Goal: Information Seeking & Learning: Learn about a topic

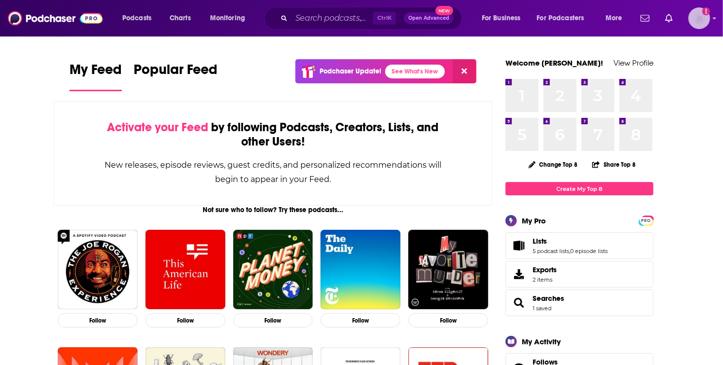
click at [695, 19] on img "Logged in as roneledotsonRAD" at bounding box center [700, 18] width 22 height 22
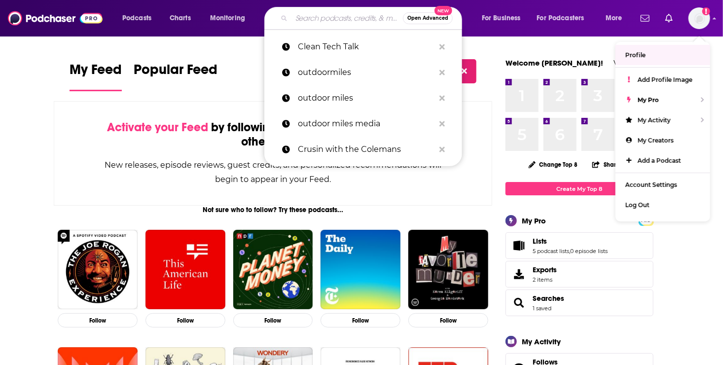
click at [304, 19] on input "Search podcasts, credits, & more..." at bounding box center [347, 18] width 111 height 16
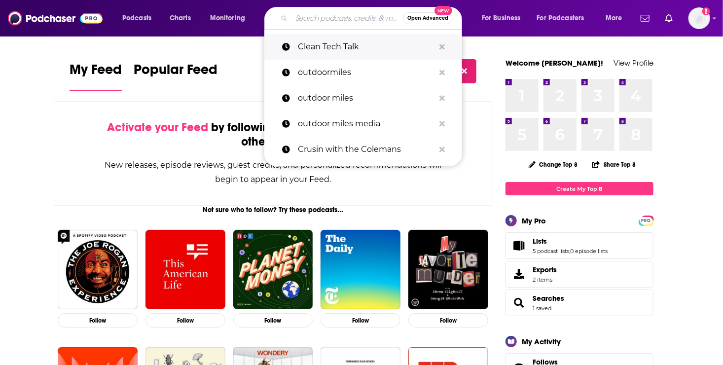
click at [308, 45] on p "Clean Tech Talk" at bounding box center [366, 47] width 137 height 26
type input "Clean Tech Talk"
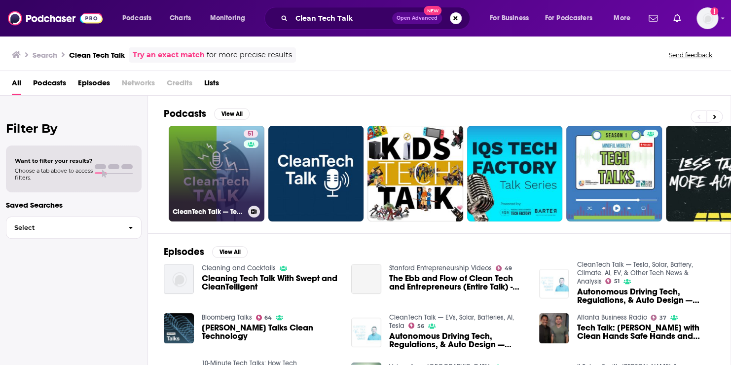
click at [199, 172] on link "51 CleanTech Talk — Tesla, Solar, Battery, Climate, AI, EV, & Other Tech News &…" at bounding box center [217, 174] width 96 height 96
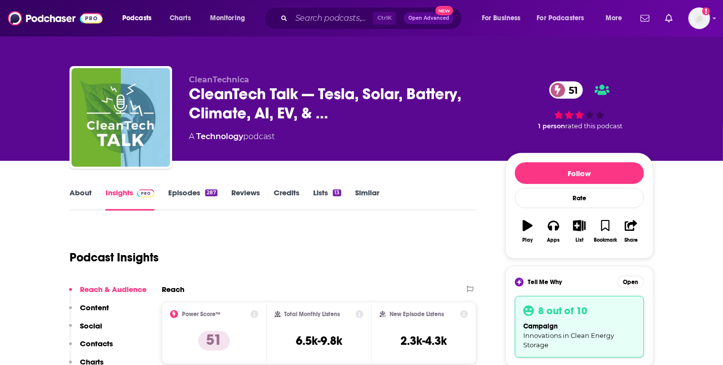
click at [172, 196] on link "Episodes 287" at bounding box center [192, 199] width 49 height 23
